Goal: Communication & Community: Answer question/provide support

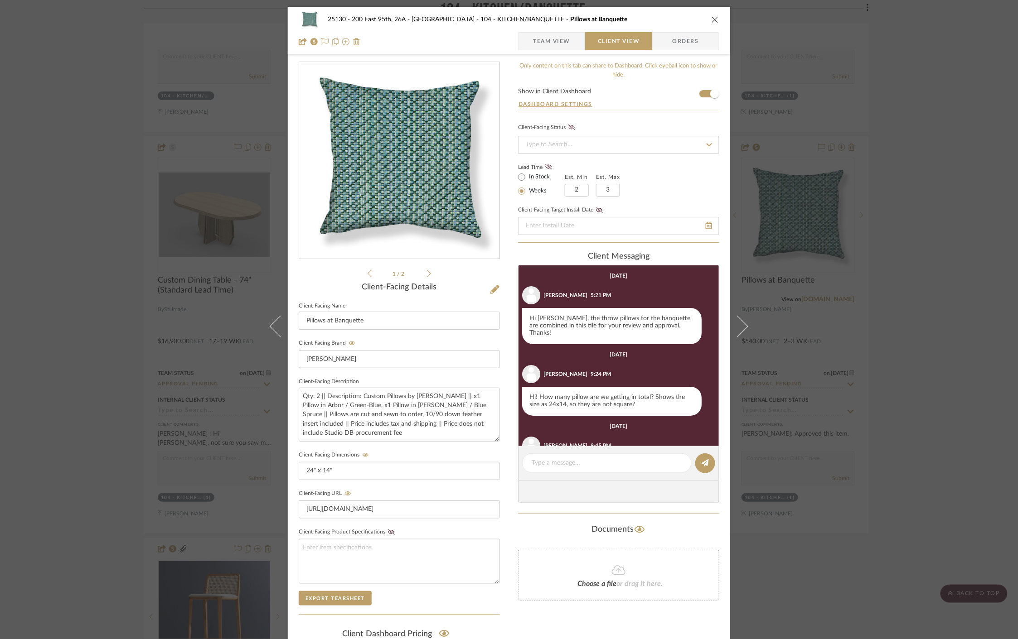
scroll to position [38, 0]
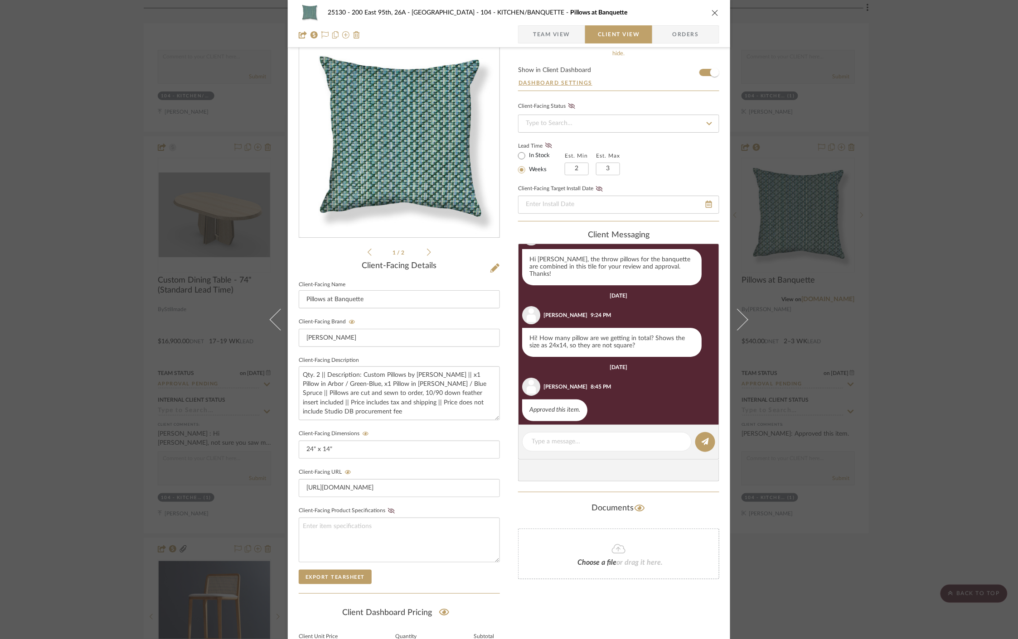
click at [713, 15] on icon "close" at bounding box center [714, 12] width 7 height 7
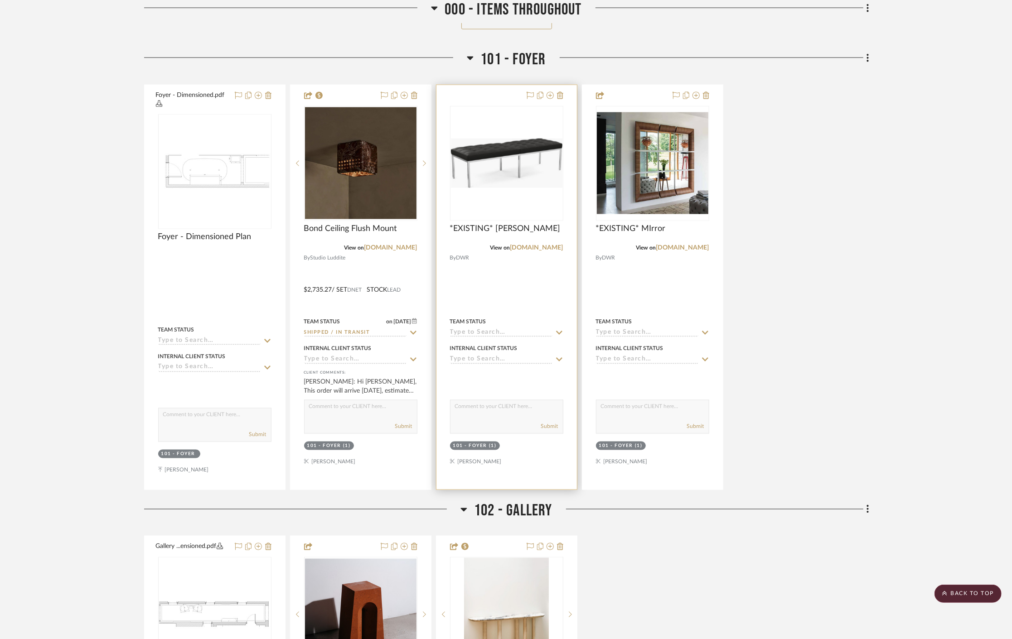
scroll to position [1057, 0]
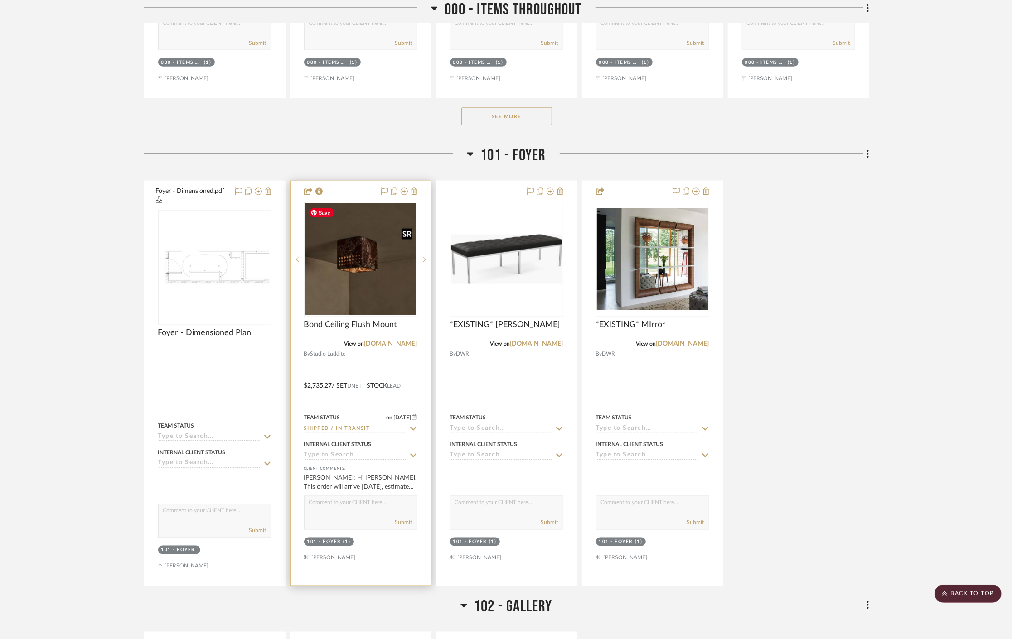
click at [0, 0] on img at bounding box center [0, 0] width 0 height 0
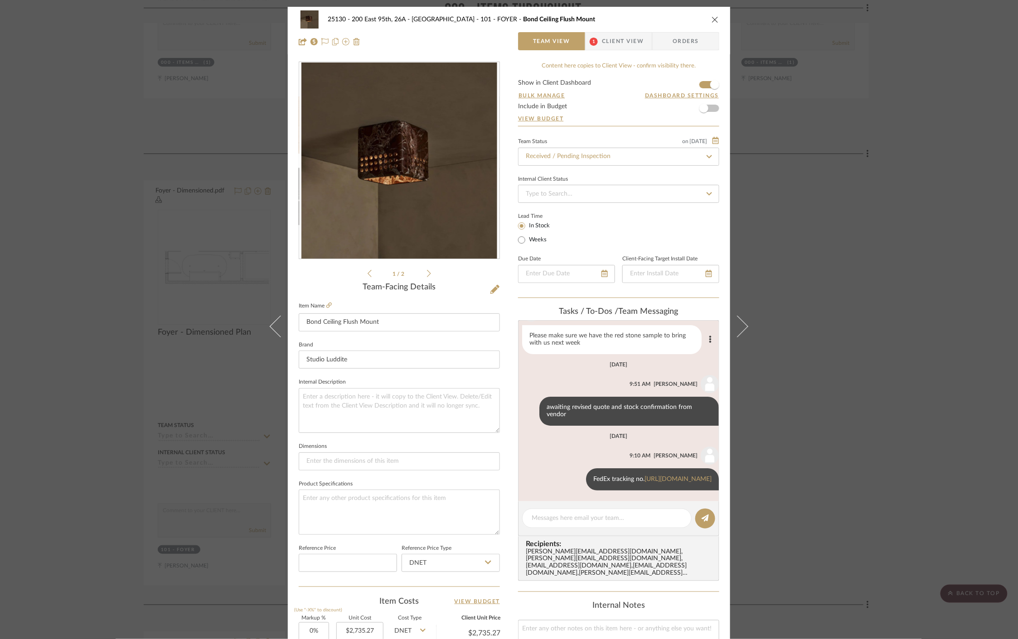
scroll to position [53, 0]
click at [603, 43] on span "Client View" at bounding box center [623, 41] width 42 height 18
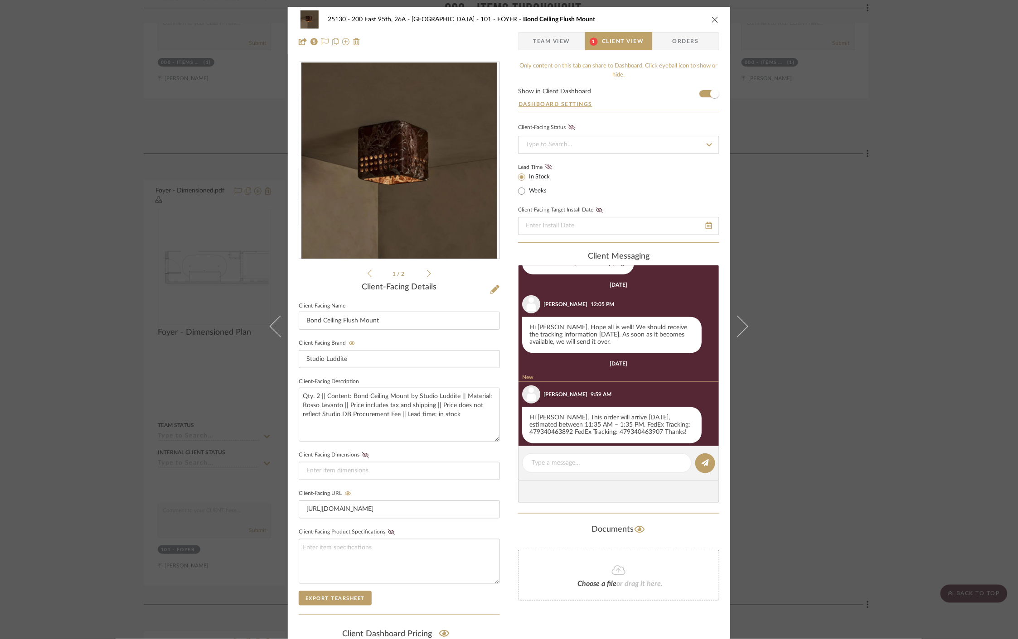
scroll to position [387, 0]
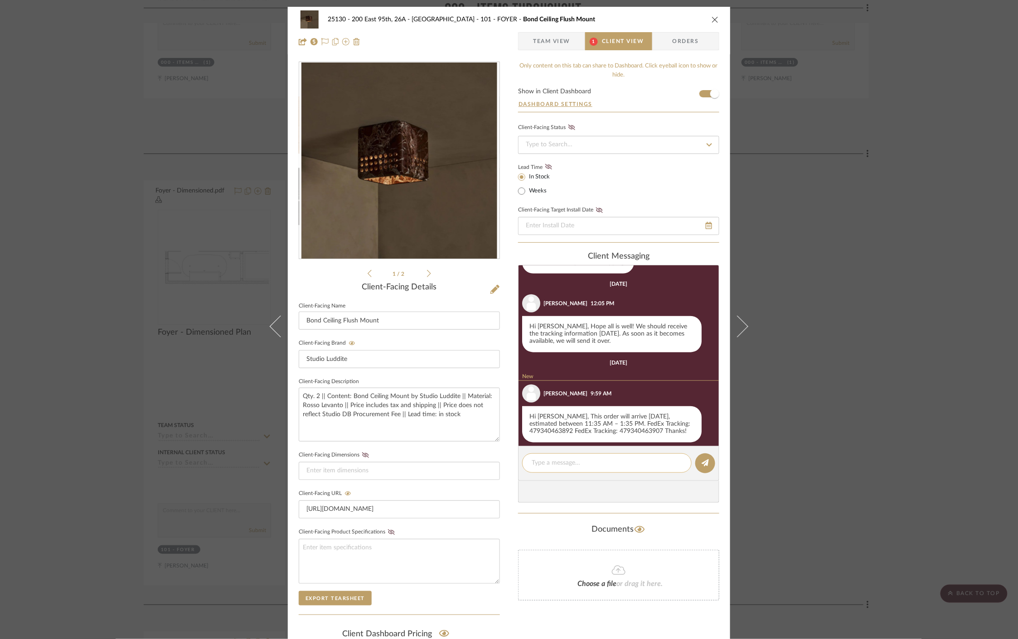
click at [599, 462] on textarea at bounding box center [606, 463] width 150 height 10
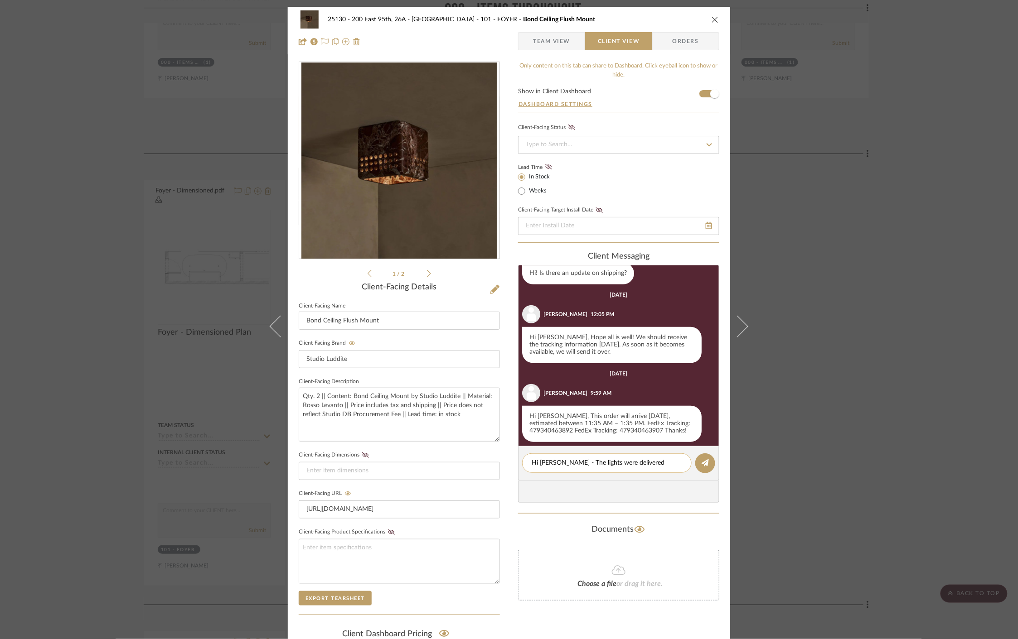
scroll to position [0, 0]
click at [665, 464] on textarea "Hi [PERSON_NAME] - The lights were delivered [DATE], please let us know if ther…" at bounding box center [606, 467] width 150 height 19
click at [633, 483] on textarea "Hi [PERSON_NAME] - The lights were delivered [DATE] and the bulbs should arrive…" at bounding box center [606, 472] width 150 height 29
click at [619, 474] on textarea "Hi [PERSON_NAME] - The lights were delivered [DATE] and the bulbs should arrive…" at bounding box center [606, 472] width 150 height 29
click at [626, 484] on textarea "Hi [PERSON_NAME] - The lights were delivered [DATE] and the bulbs should arrive…" at bounding box center [606, 472] width 150 height 29
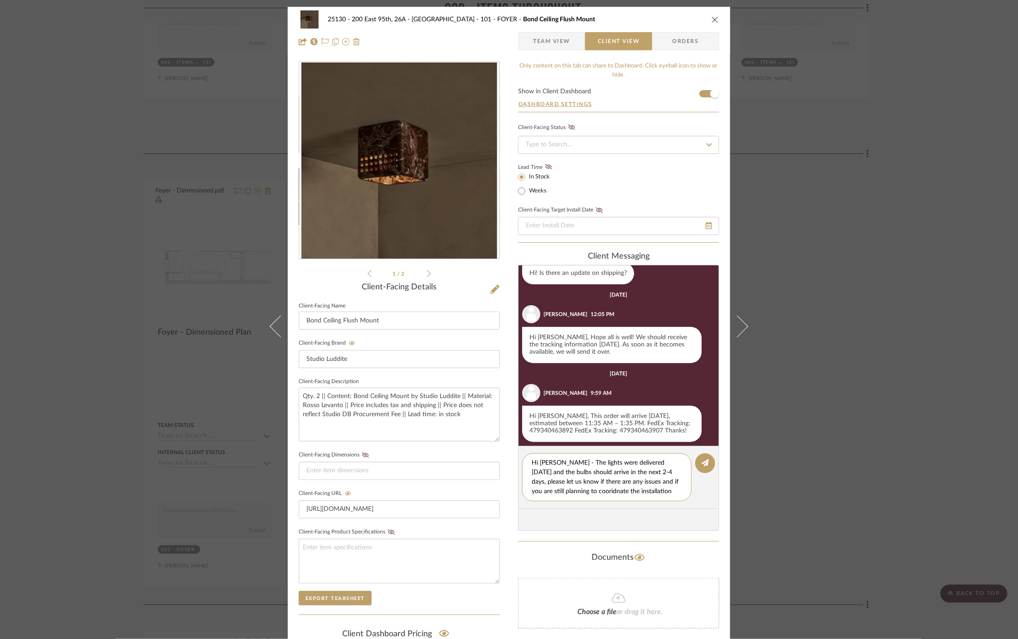
scroll to position [8, 0]
click at [583, 493] on textarea "Hi [PERSON_NAME] - The lights were delivered [DATE] and the bulbs should arrive…" at bounding box center [609, 477] width 157 height 38
type textarea "Hi [PERSON_NAME] - The lights were delivered [DATE] and the bulbs should arrive…"
click at [701, 464] on icon at bounding box center [704, 462] width 7 height 7
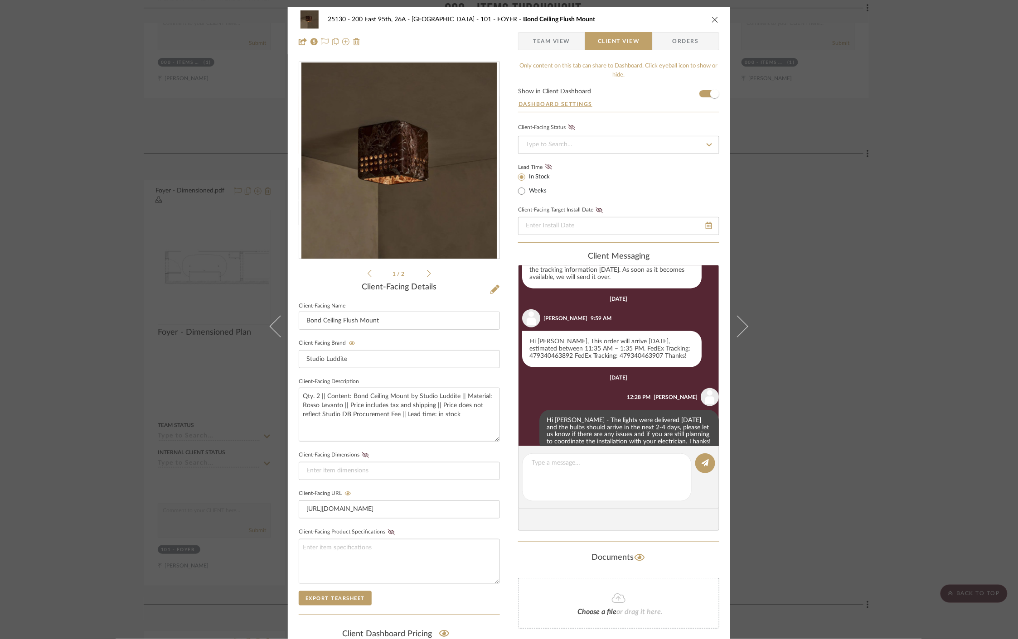
scroll to position [462, 0]
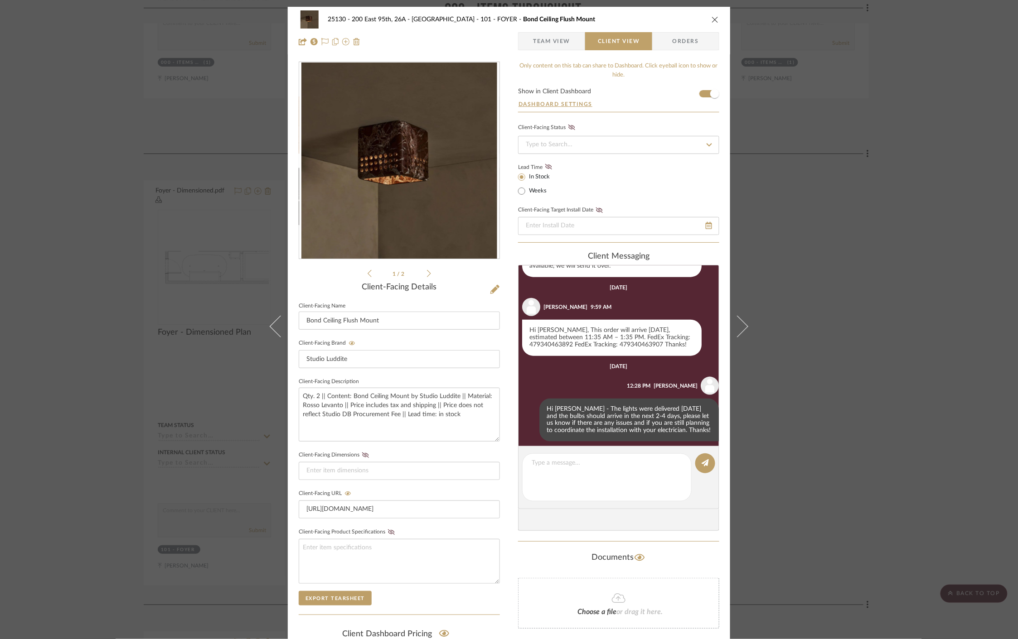
click at [871, 384] on div "25130 - 200 East 95th, 26A - Kosheleva 101 - FOYER Bond Ceiling Flush Mount Tea…" at bounding box center [509, 319] width 1018 height 639
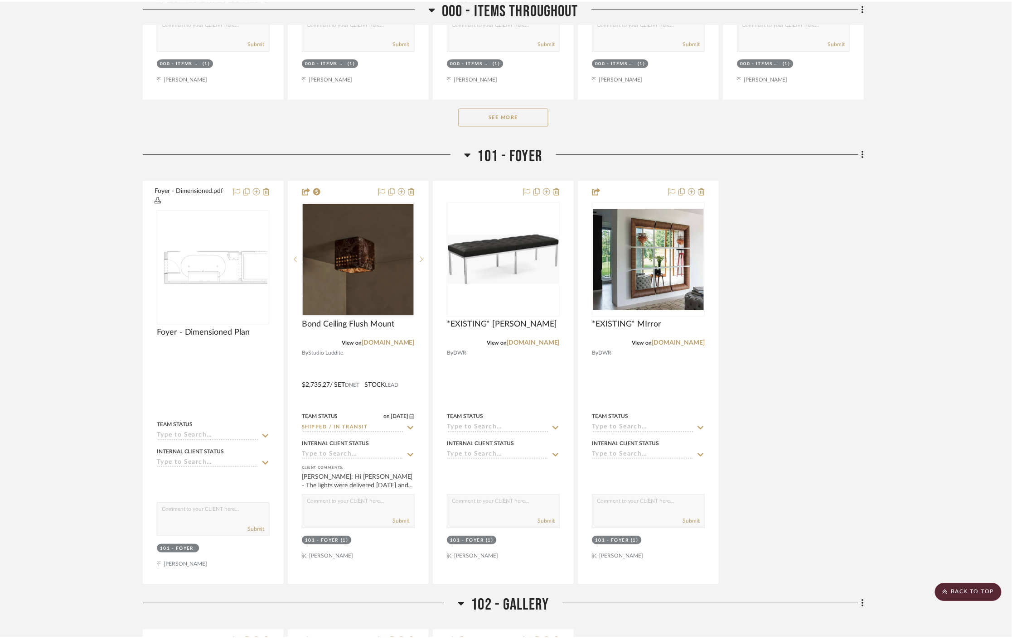
scroll to position [1057, 0]
